Goal: Task Accomplishment & Management: Manage account settings

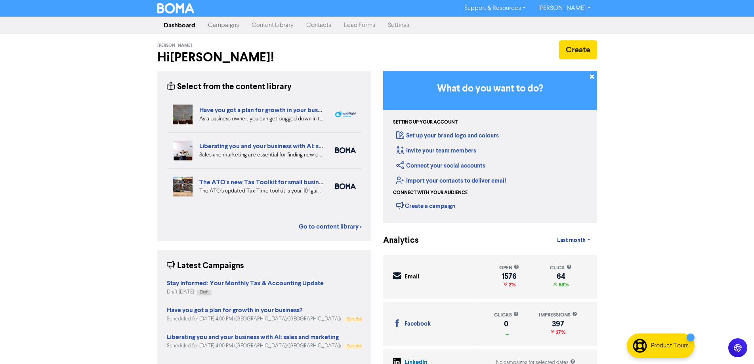
click at [227, 27] on link "Campaigns" at bounding box center [224, 25] width 44 height 16
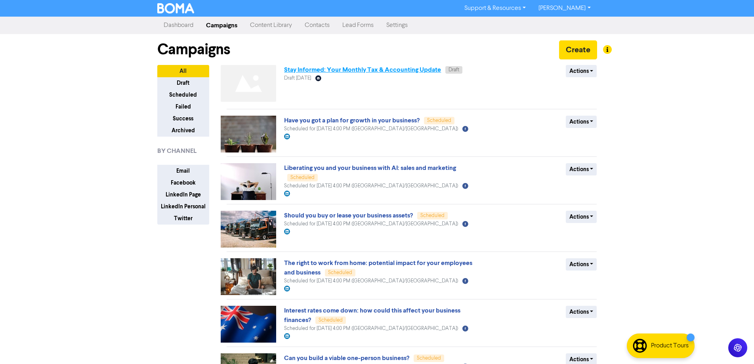
click at [306, 69] on link "Stay Informed: Your Monthly Tax & Accounting Update" at bounding box center [362, 70] width 157 height 8
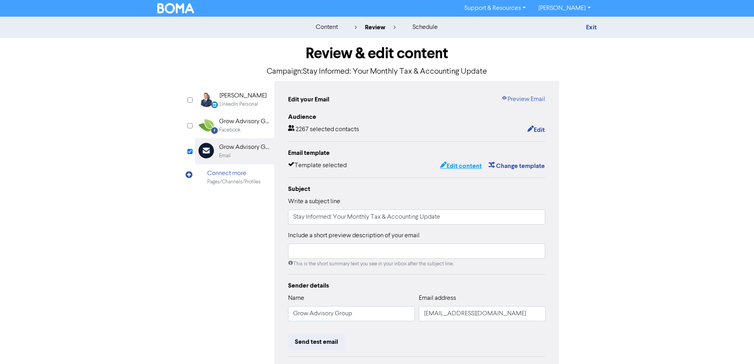
click at [465, 166] on button "Edit content" at bounding box center [461, 166] width 42 height 10
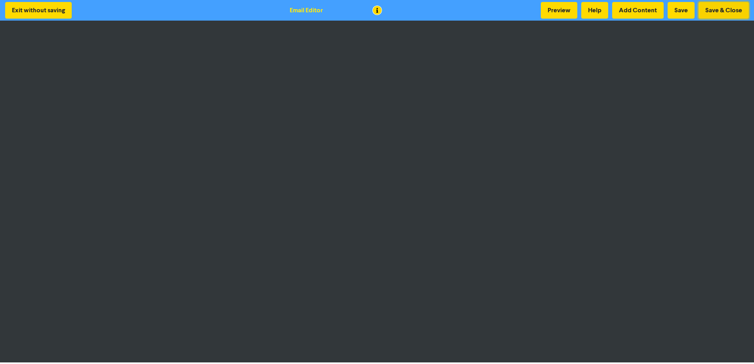
click at [719, 13] on button "Save & Close" at bounding box center [723, 10] width 50 height 17
click at [682, 10] on button "Save" at bounding box center [680, 10] width 27 height 17
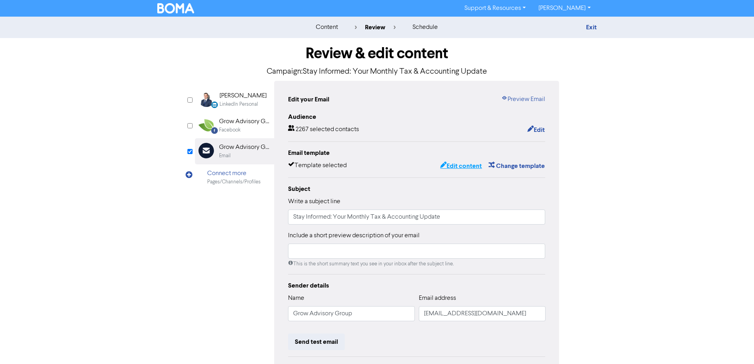
click at [446, 171] on button "Edit content" at bounding box center [461, 166] width 42 height 10
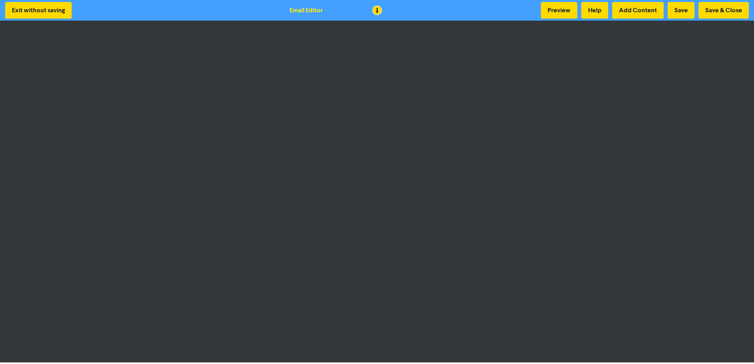
scroll to position [1, 0]
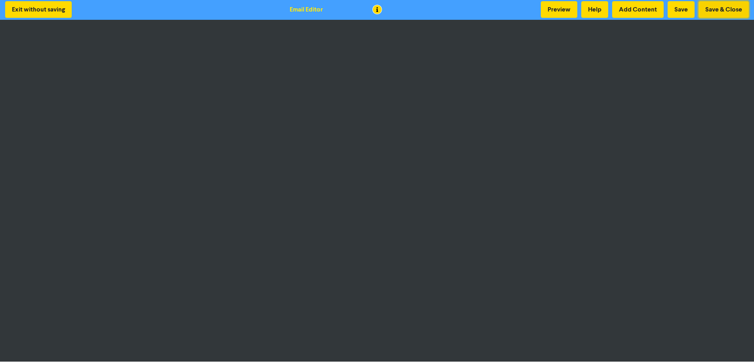
click at [730, 8] on button "Save & Close" at bounding box center [723, 9] width 50 height 17
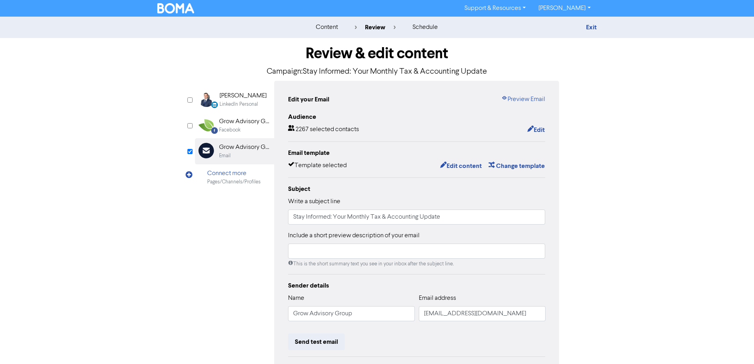
scroll to position [90, 0]
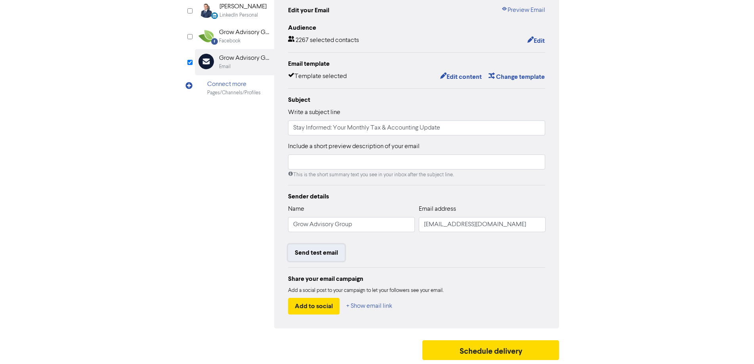
drag, startPoint x: 319, startPoint y: 255, endPoint x: 400, endPoint y: 229, distance: 85.3
click at [320, 255] on button "Send test email" at bounding box center [316, 252] width 57 height 17
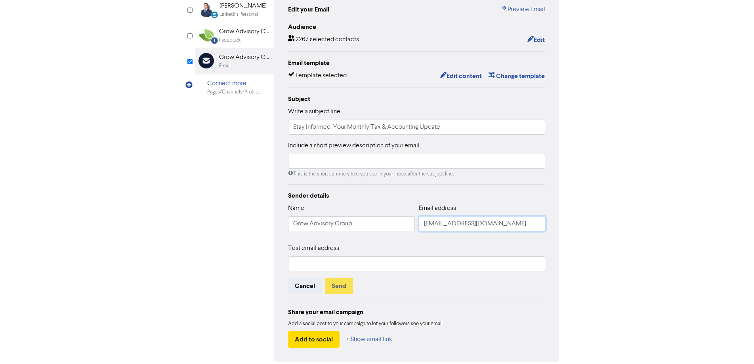
click at [429, 226] on input "[EMAIL_ADDRESS][DOMAIN_NAME]" at bounding box center [482, 223] width 127 height 15
click at [429, 225] on input "[EMAIL_ADDRESS][DOMAIN_NAME]" at bounding box center [482, 223] width 127 height 15
click at [381, 260] on input "text" at bounding box center [416, 263] width 257 height 15
paste input "[EMAIL_ADDRESS][DOMAIN_NAME]"
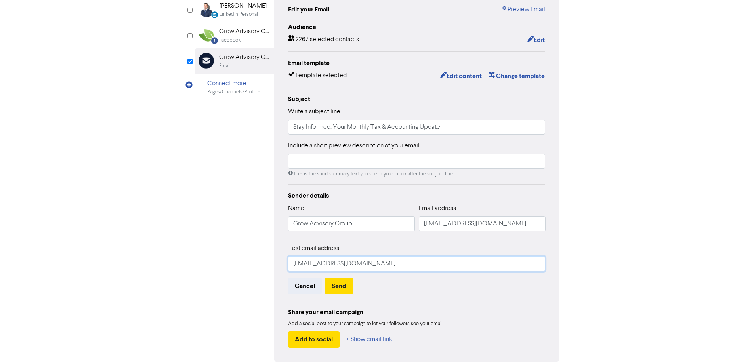
click at [297, 263] on input "[EMAIL_ADDRESS][DOMAIN_NAME]" at bounding box center [416, 263] width 257 height 15
type input "[PERSON_NAME][EMAIL_ADDRESS][DOMAIN_NAME]"
drag, startPoint x: 403, startPoint y: 296, endPoint x: 348, endPoint y: 283, distance: 56.6
click at [398, 294] on div "Sender details Name Grow Advisory Group Email address [EMAIL_ADDRESS][DOMAIN_NA…" at bounding box center [416, 269] width 257 height 157
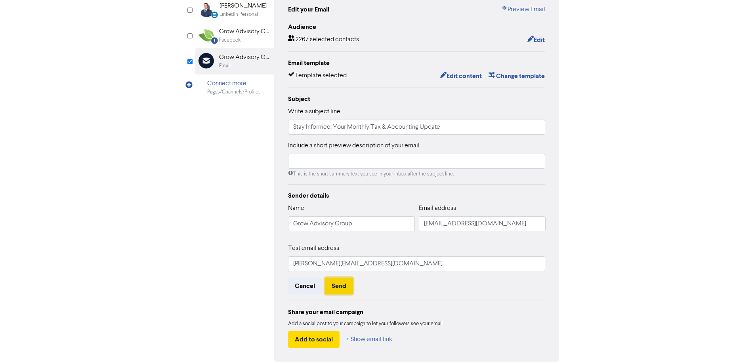
click at [343, 290] on button "Send" at bounding box center [339, 286] width 28 height 17
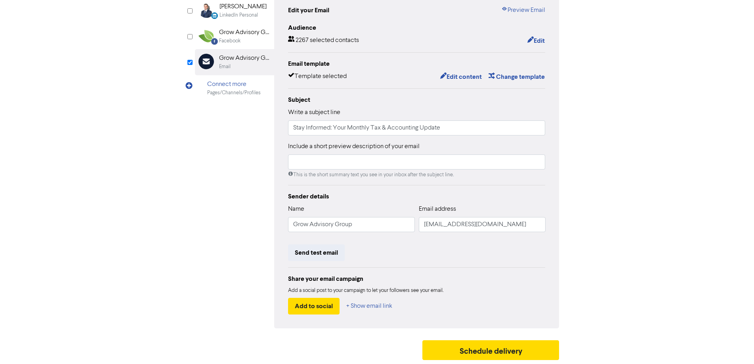
scroll to position [0, 0]
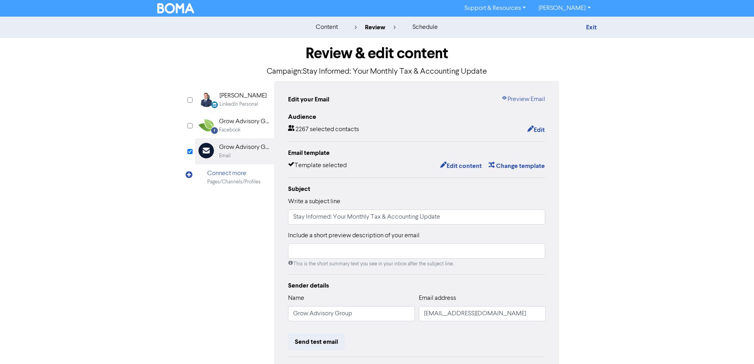
click at [189, 100] on input "checkbox" at bounding box center [189, 99] width 5 height 5
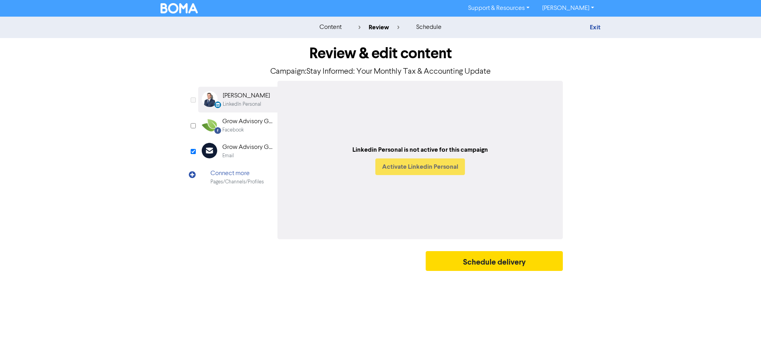
checkbox input "true"
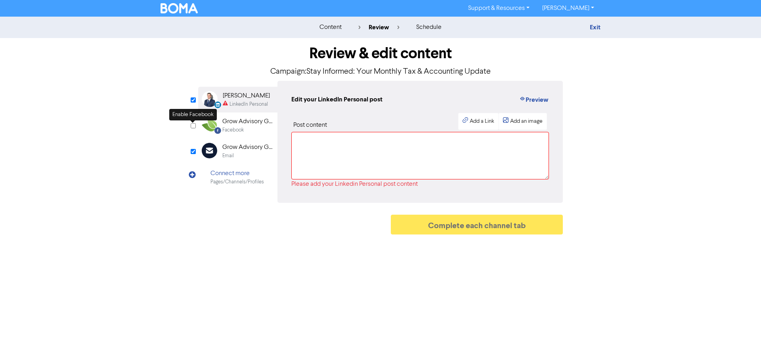
click at [195, 126] on input "checkbox" at bounding box center [193, 125] width 5 height 5
checkbox input "true"
click at [196, 125] on div "Review & edit content Campaign: Stay Informed: Your Monthly Tax & Accounting Up…" at bounding box center [380, 138] width 376 height 200
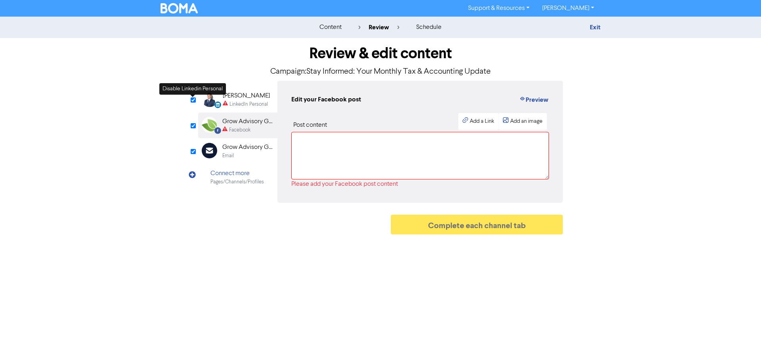
click at [192, 102] on input "checkbox" at bounding box center [193, 99] width 5 height 5
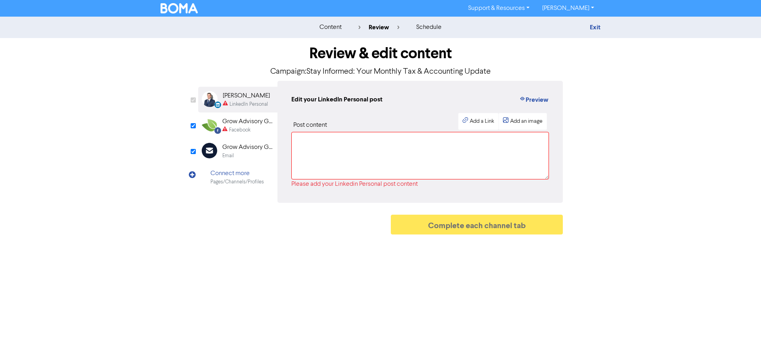
checkbox input "false"
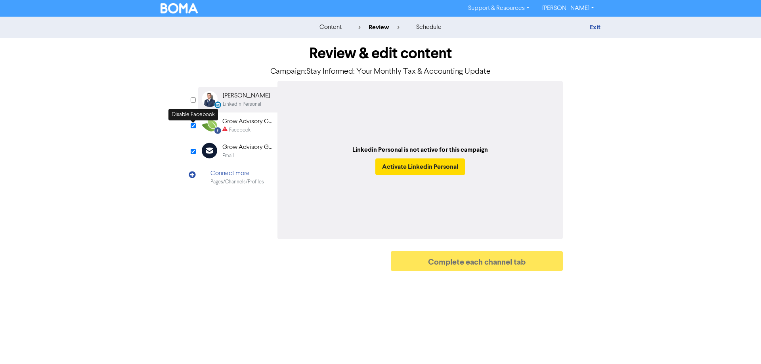
click at [194, 124] on input "checkbox" at bounding box center [193, 125] width 5 height 5
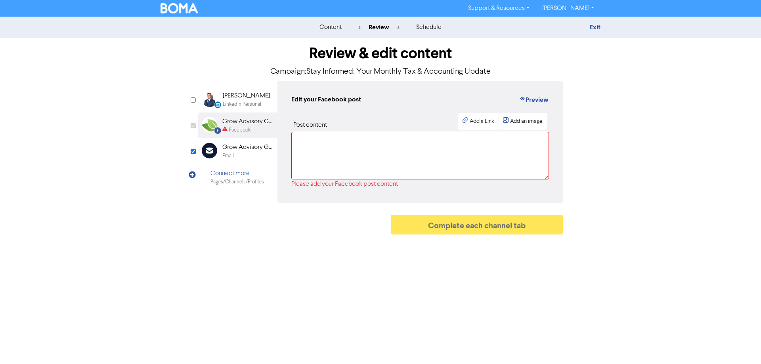
checkbox input "false"
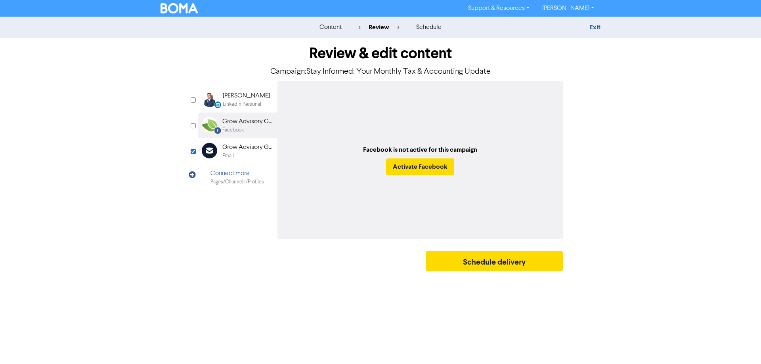
click at [234, 152] on div "Email" at bounding box center [247, 156] width 51 height 8
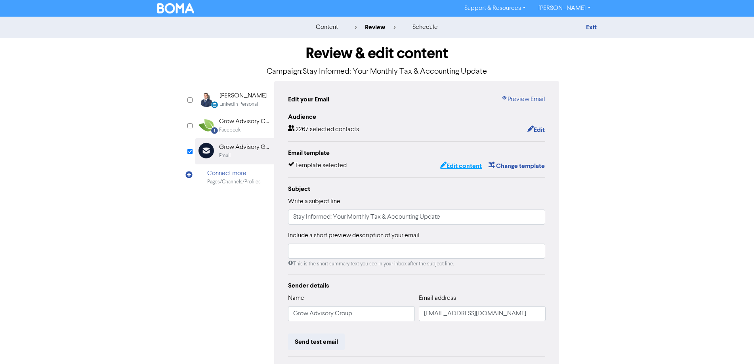
click at [456, 169] on button "Edit content" at bounding box center [461, 166] width 42 height 10
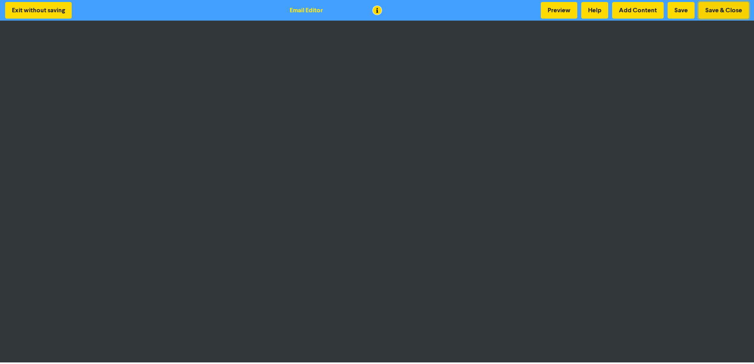
click at [724, 14] on button "Save & Close" at bounding box center [723, 10] width 50 height 17
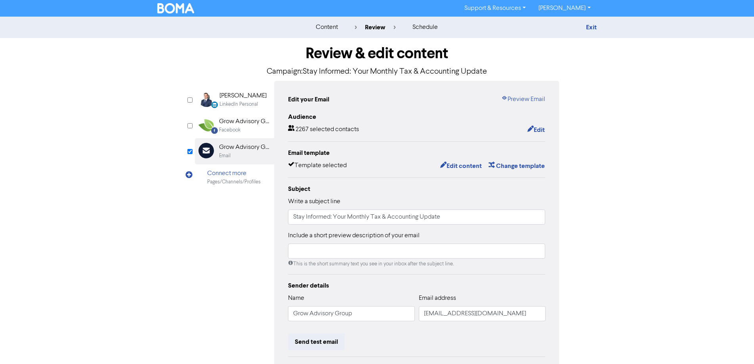
scroll to position [90, 0]
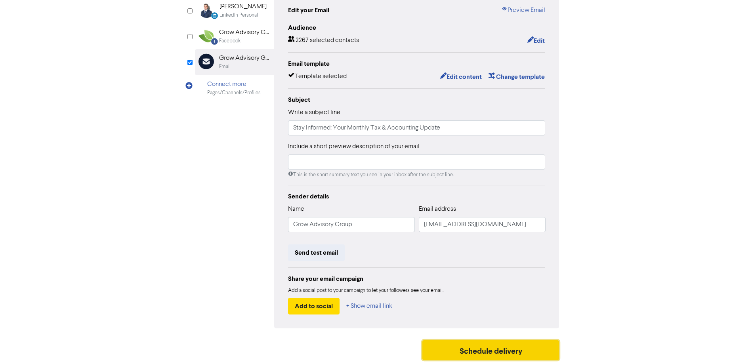
click at [508, 347] on button "Schedule delivery" at bounding box center [490, 350] width 137 height 20
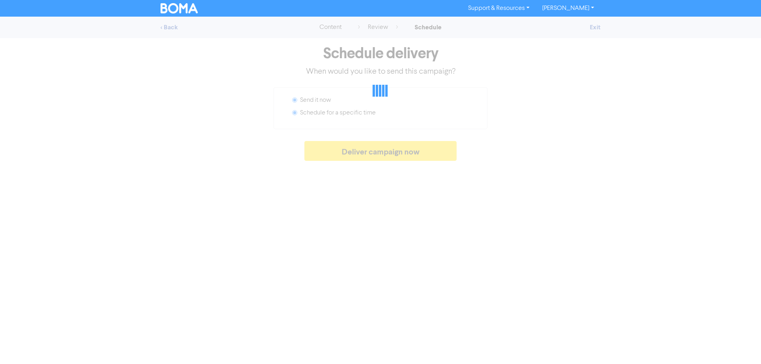
radio input "false"
radio input "true"
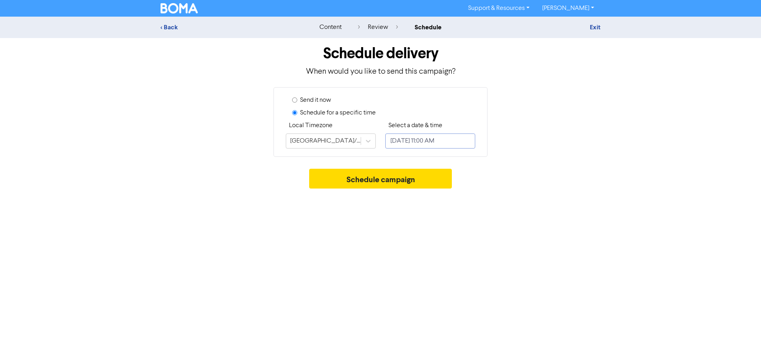
select select "8"
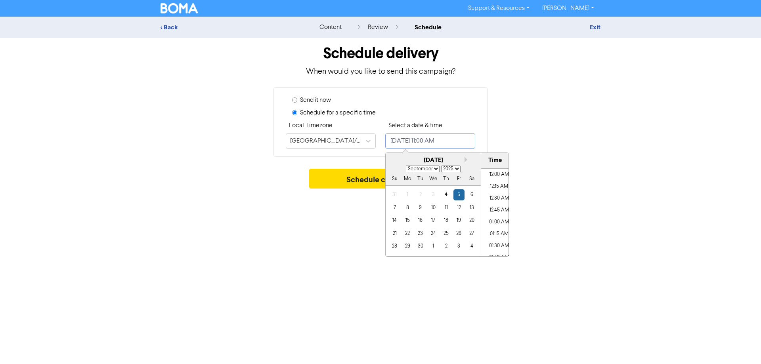
click at [413, 143] on input "[DATE] 11:00 AM" at bounding box center [430, 140] width 90 height 15
click at [421, 209] on div "9" at bounding box center [420, 207] width 11 height 11
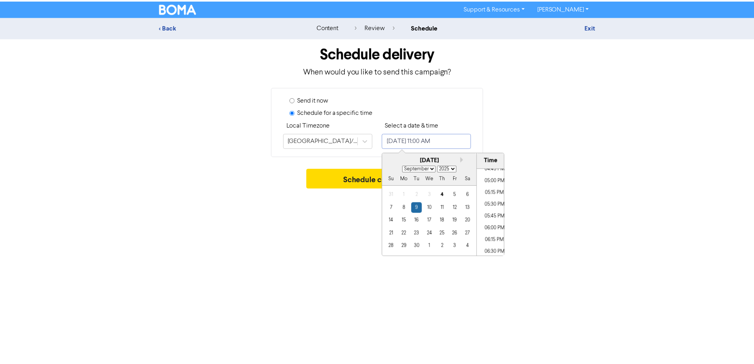
scroll to position [722, 0]
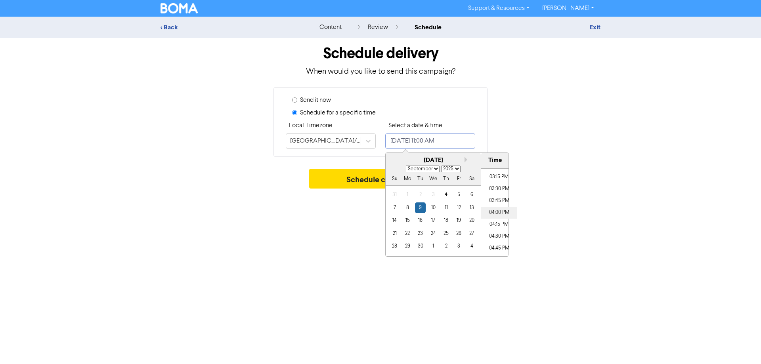
click at [493, 212] on li "04:00 PM" at bounding box center [499, 213] width 36 height 12
type input "[DATE] 4:00 PM"
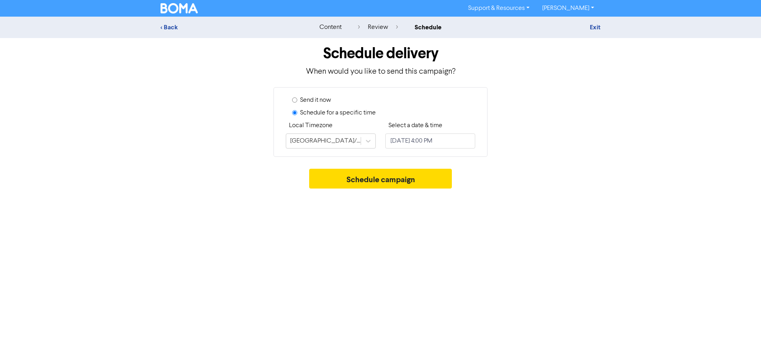
drag, startPoint x: 456, startPoint y: 114, endPoint x: 453, endPoint y: 117, distance: 4.2
click at [456, 114] on div "Schedule for a specific time" at bounding box center [383, 114] width 183 height 13
click at [383, 181] on button "Schedule campaign" at bounding box center [380, 179] width 143 height 20
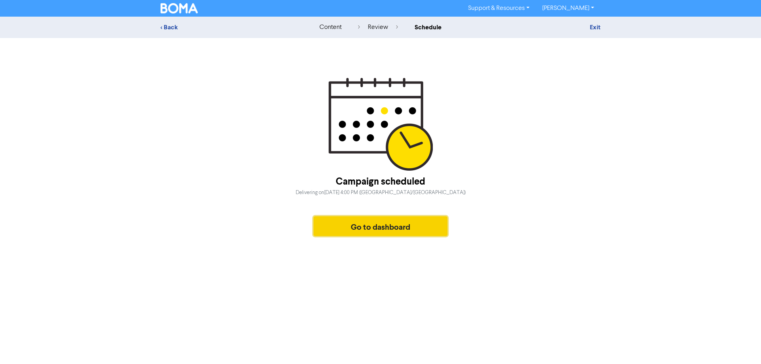
click at [382, 224] on button "Go to dashboard" at bounding box center [380, 226] width 134 height 20
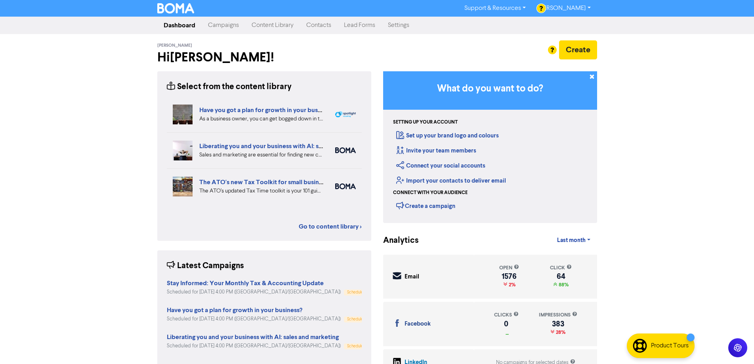
click at [274, 29] on link "Content Library" at bounding box center [272, 25] width 55 height 16
